Goal: Use online tool/utility: Utilize a website feature to perform a specific function

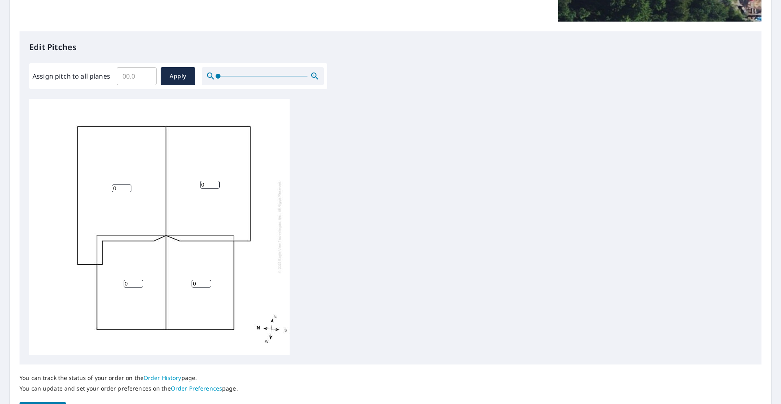
scroll to position [233, 0]
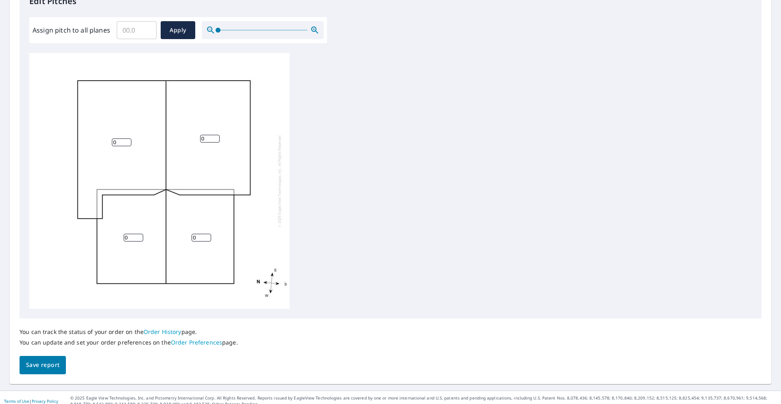
click at [207, 137] on input "0" at bounding box center [210, 139] width 20 height 8
click at [216, 137] on input "1" at bounding box center [210, 139] width 20 height 8
click at [216, 137] on input "2" at bounding box center [210, 139] width 20 height 8
click at [216, 137] on input "3" at bounding box center [210, 139] width 20 height 8
click at [216, 137] on input "4" at bounding box center [210, 139] width 20 height 8
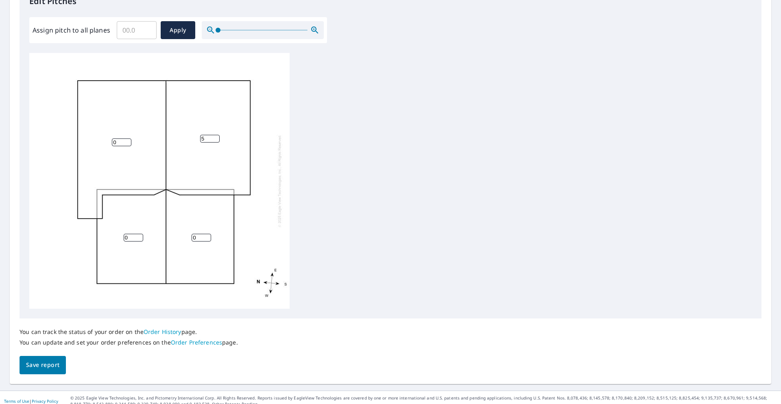
click at [216, 137] on input "5" at bounding box center [210, 139] width 20 height 8
click at [216, 137] on input "6" at bounding box center [210, 139] width 20 height 8
click at [216, 137] on input "7" at bounding box center [210, 139] width 20 height 8
click at [216, 137] on input "8" at bounding box center [210, 139] width 20 height 8
click at [216, 137] on input "9" at bounding box center [210, 139] width 20 height 8
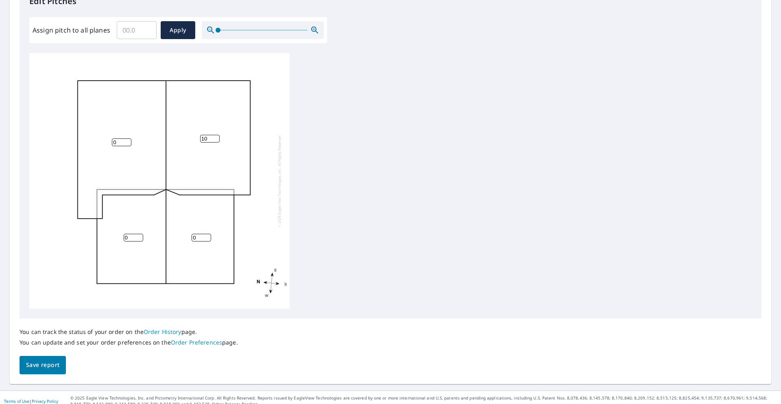
click at [216, 137] on input "10" at bounding box center [210, 139] width 20 height 8
click at [216, 137] on input "11" at bounding box center [210, 139] width 20 height 8
type input "12"
click at [216, 137] on input "12" at bounding box center [210, 139] width 20 height 8
click at [127, 143] on input "0" at bounding box center [122, 142] width 20 height 8
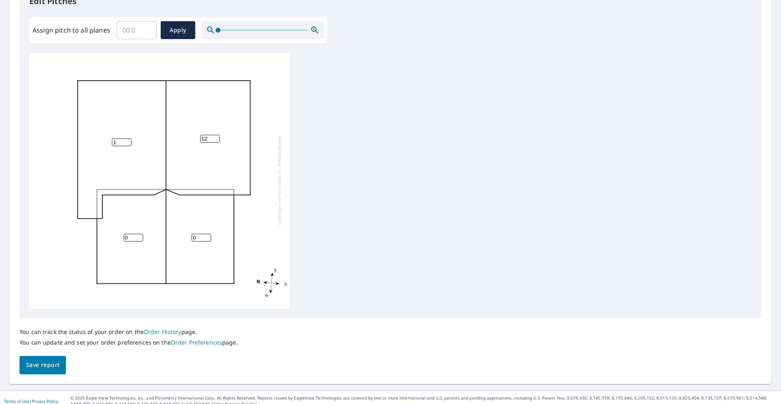
click at [128, 141] on input "1" at bounding box center [122, 142] width 20 height 8
click at [128, 141] on input "2" at bounding box center [122, 142] width 20 height 8
click at [128, 141] on input "3" at bounding box center [122, 142] width 20 height 8
click at [128, 141] on input "4" at bounding box center [122, 142] width 20 height 8
click at [128, 141] on input "5" at bounding box center [122, 142] width 20 height 8
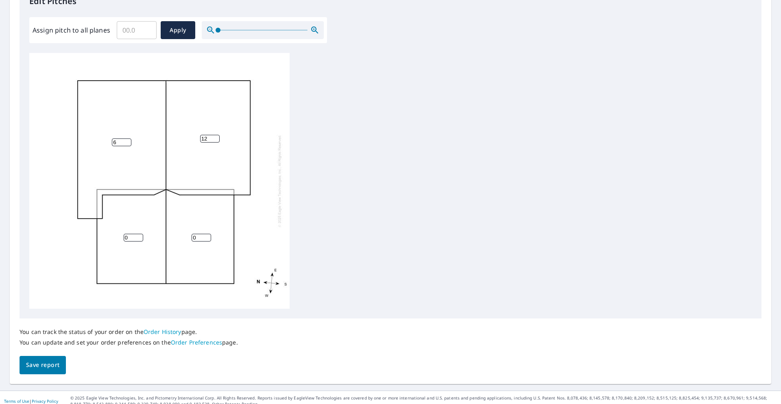
click at [128, 141] on input "6" at bounding box center [122, 142] width 20 height 8
click at [128, 141] on input "7" at bounding box center [122, 142] width 20 height 8
click at [128, 141] on input "8" at bounding box center [122, 142] width 20 height 8
click at [128, 141] on input "9" at bounding box center [122, 142] width 20 height 8
click at [128, 141] on input "10" at bounding box center [122, 142] width 20 height 8
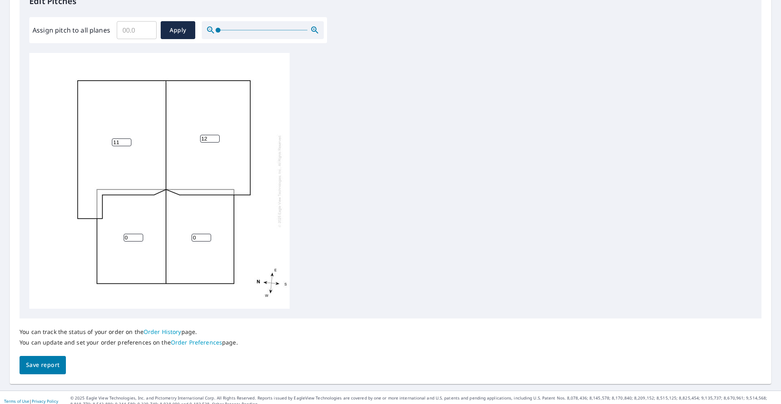
click at [128, 141] on input "11" at bounding box center [122, 142] width 20 height 8
type input "12"
click at [128, 141] on input "12" at bounding box center [122, 142] width 20 height 8
click at [202, 236] on input "0" at bounding box center [202, 238] width 20 height 8
click at [208, 235] on input "1" at bounding box center [202, 238] width 20 height 8
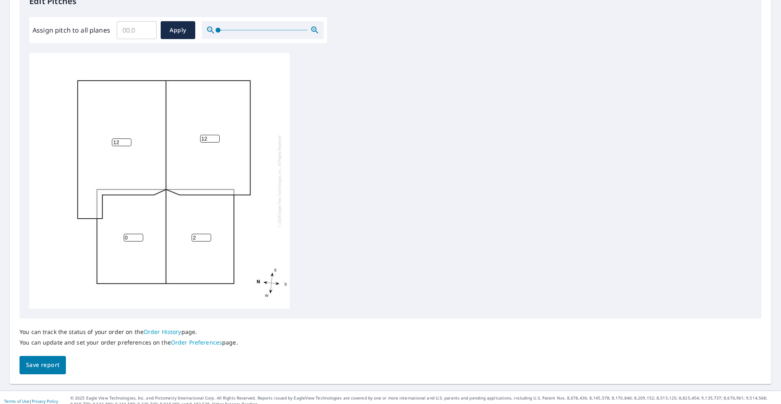
click at [208, 235] on input "2" at bounding box center [202, 238] width 20 height 8
click at [208, 235] on input "3" at bounding box center [202, 238] width 20 height 8
click at [208, 235] on input "4" at bounding box center [202, 238] width 20 height 8
click at [208, 235] on input "5" at bounding box center [202, 238] width 20 height 8
type input "6"
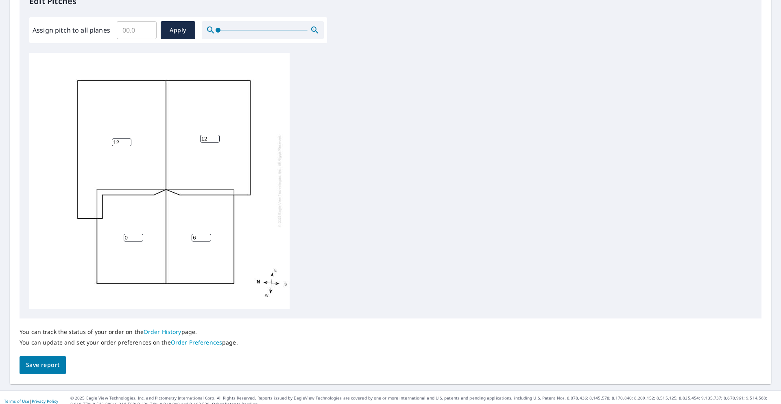
click at [208, 235] on input "6" at bounding box center [202, 238] width 20 height 8
click at [140, 235] on input "1" at bounding box center [134, 238] width 20 height 8
click at [140, 235] on input "2" at bounding box center [134, 238] width 20 height 8
click at [140, 235] on input "3" at bounding box center [134, 238] width 20 height 8
click at [140, 235] on input "4" at bounding box center [134, 238] width 20 height 8
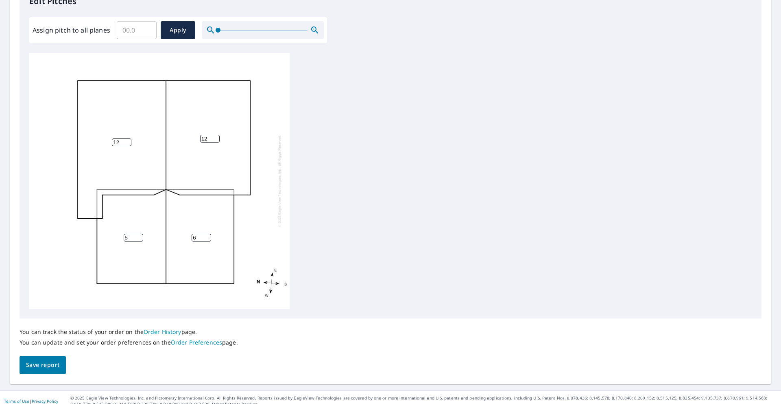
click at [140, 235] on input "5" at bounding box center [134, 238] width 20 height 8
type input "6"
click at [140, 235] on input "6" at bounding box center [134, 238] width 20 height 8
click at [267, 227] on div "12 12 6 6" at bounding box center [159, 181] width 260 height 256
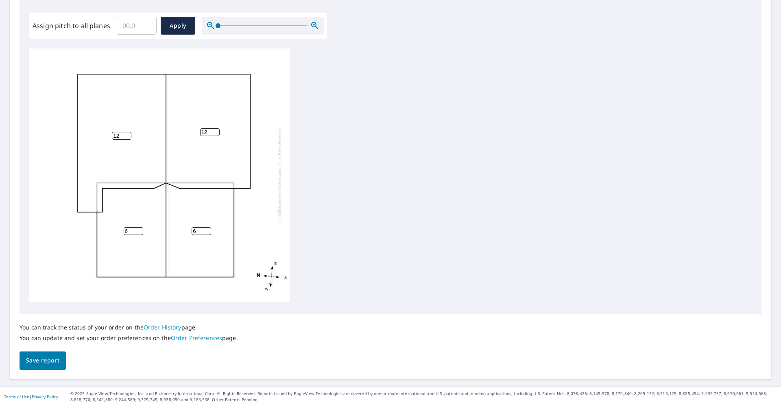
scroll to position [240, 0]
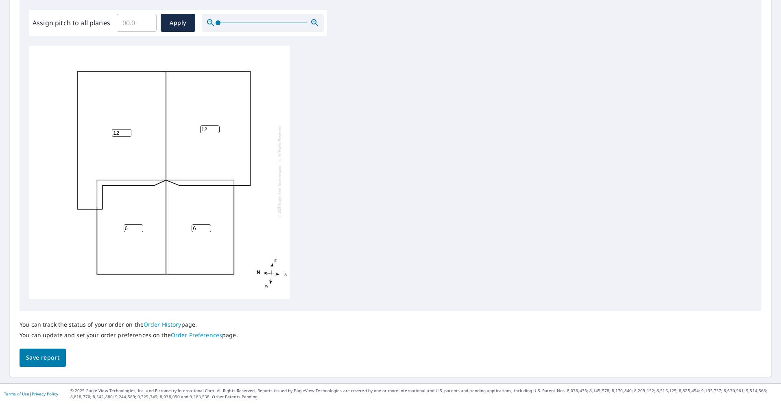
click at [40, 356] on span "Save report" at bounding box center [42, 357] width 33 height 10
click at [181, 23] on span "Apply" at bounding box center [178, 23] width 22 height 10
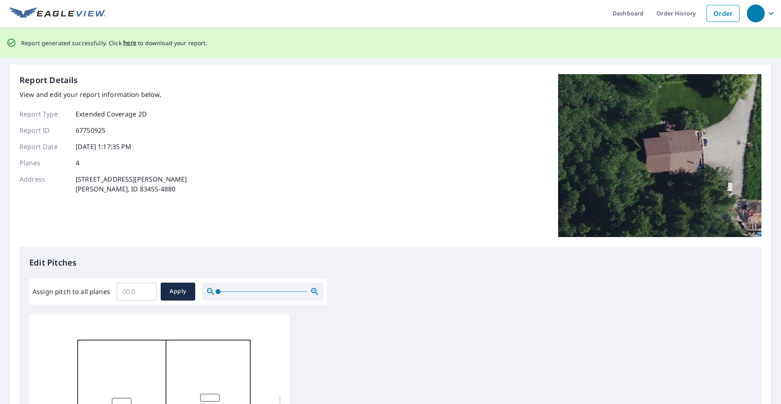
scroll to position [0, 0]
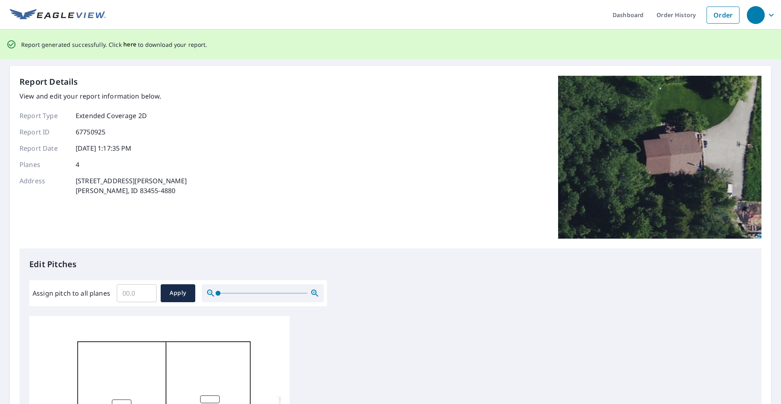
click at [127, 44] on span "here" at bounding box center [129, 44] width 13 height 10
